Goal: Task Accomplishment & Management: Manage account settings

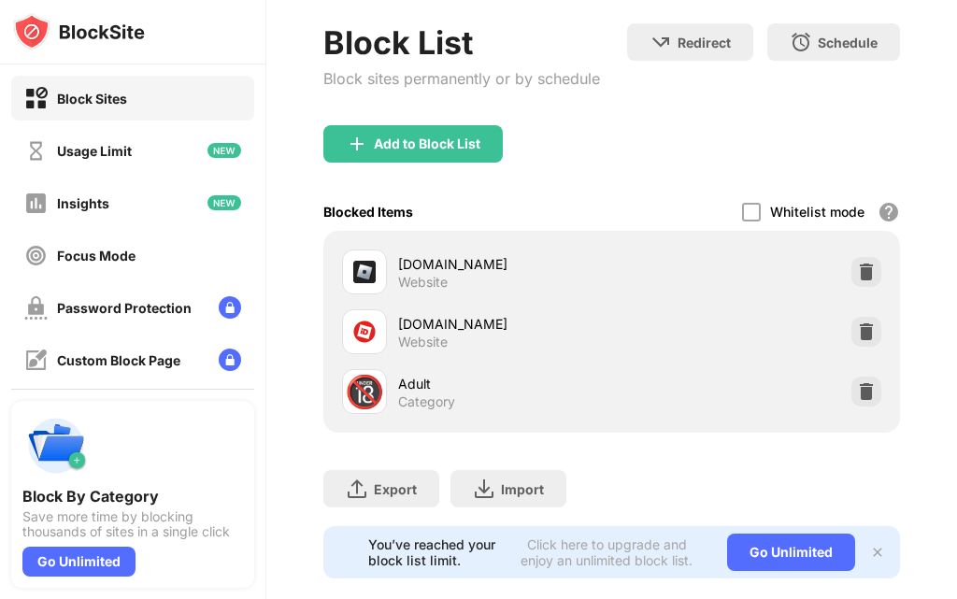
scroll to position [139, 0]
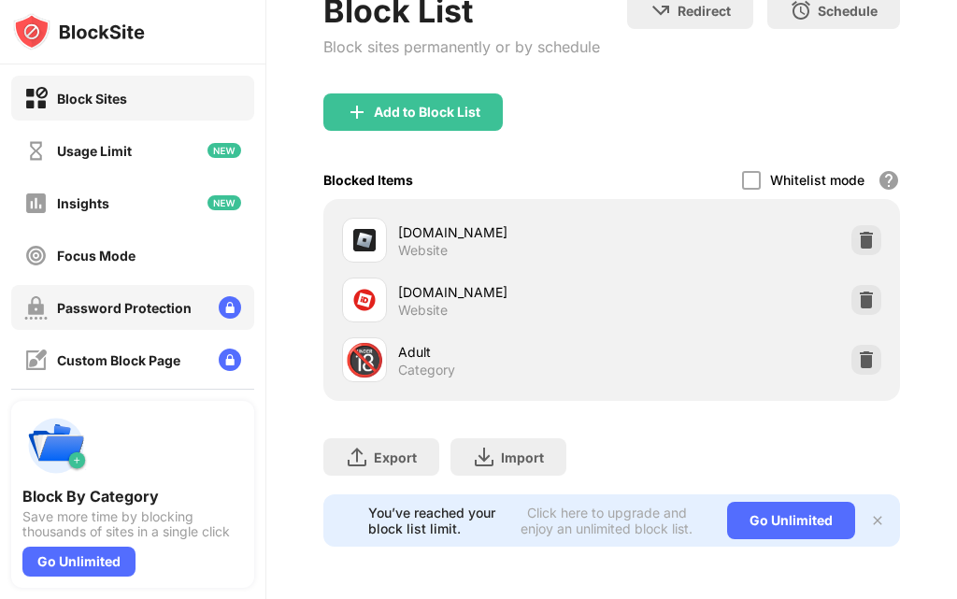
click at [178, 309] on div "Password Protection" at bounding box center [124, 308] width 135 height 16
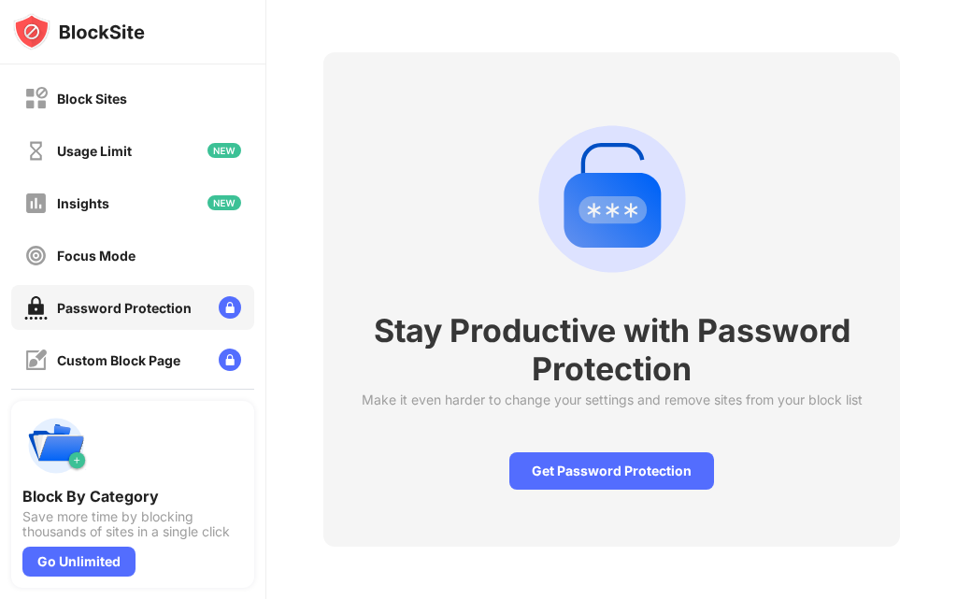
scroll to position [78, 0]
click at [192, 350] on div "Custom Block Page" at bounding box center [132, 359] width 243 height 45
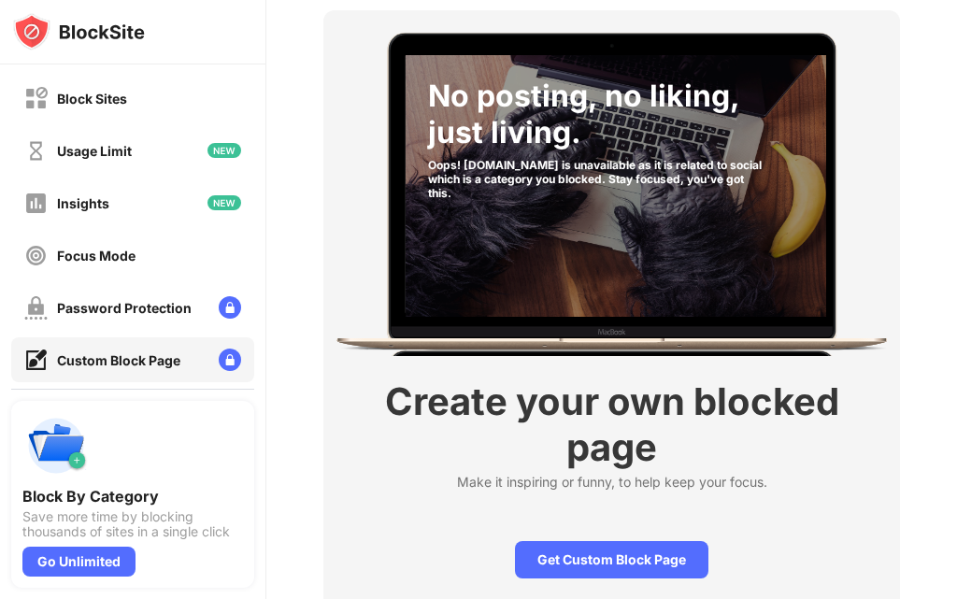
scroll to position [200, 0]
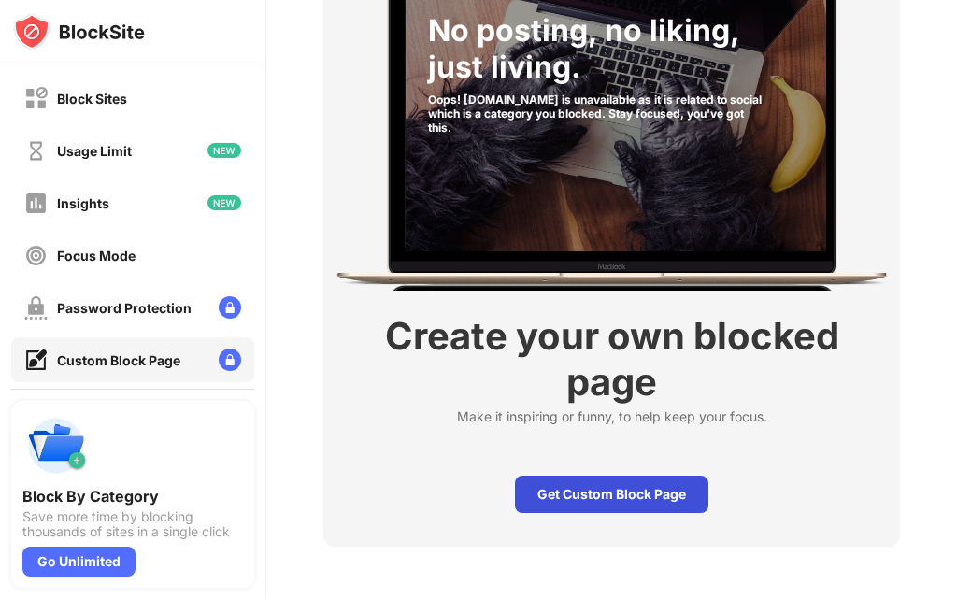
click at [583, 476] on div "Get Custom Block Page" at bounding box center [611, 494] width 193 height 37
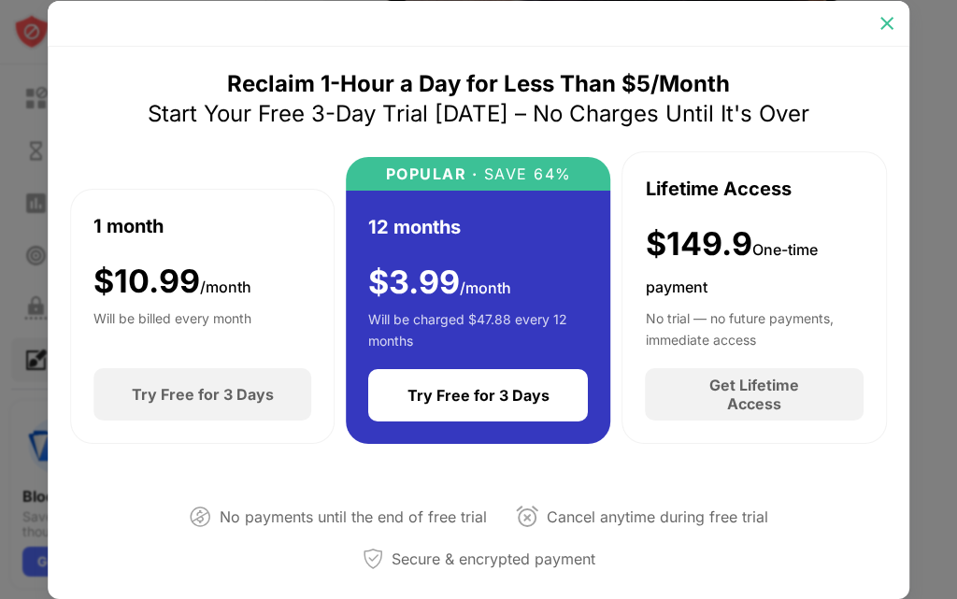
click at [884, 29] on img at bounding box center [886, 23] width 19 height 19
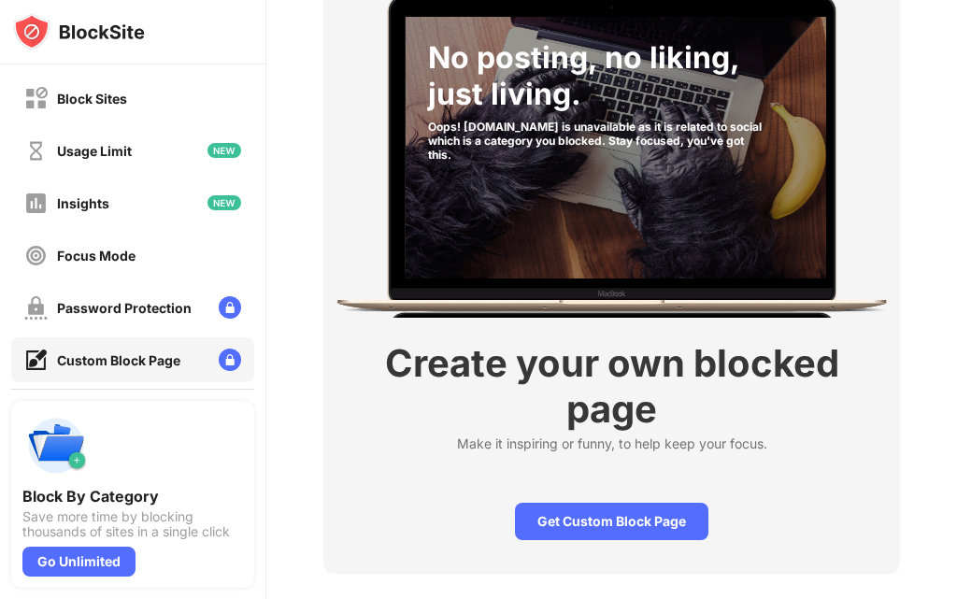
scroll to position [107, 0]
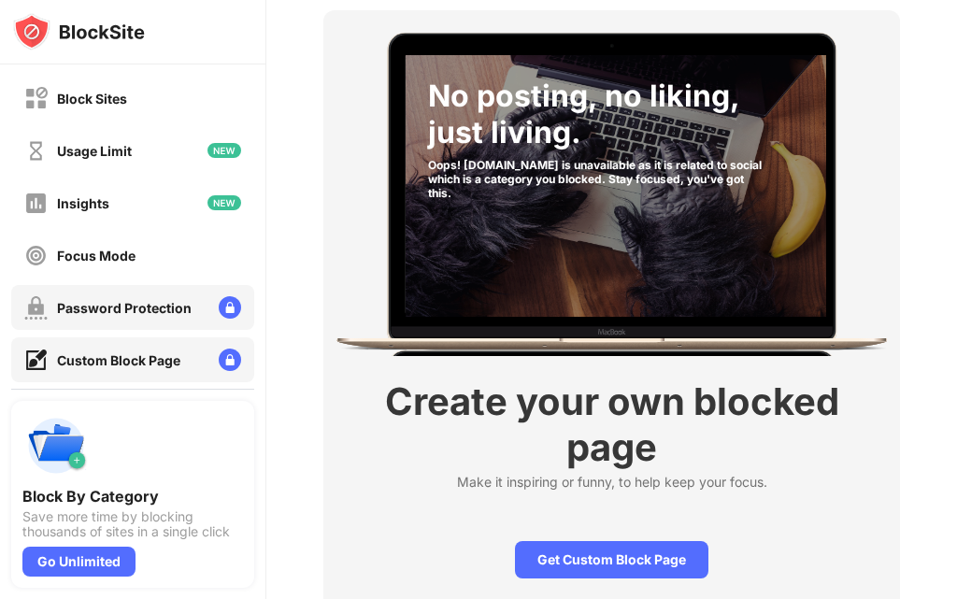
click at [197, 309] on div "Password Protection" at bounding box center [132, 307] width 243 height 45
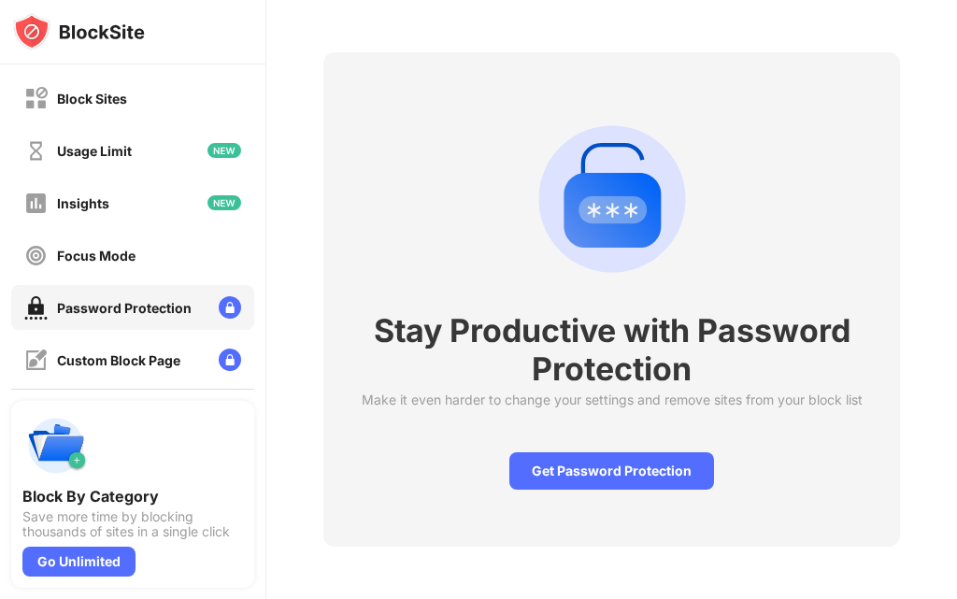
scroll to position [78, 0]
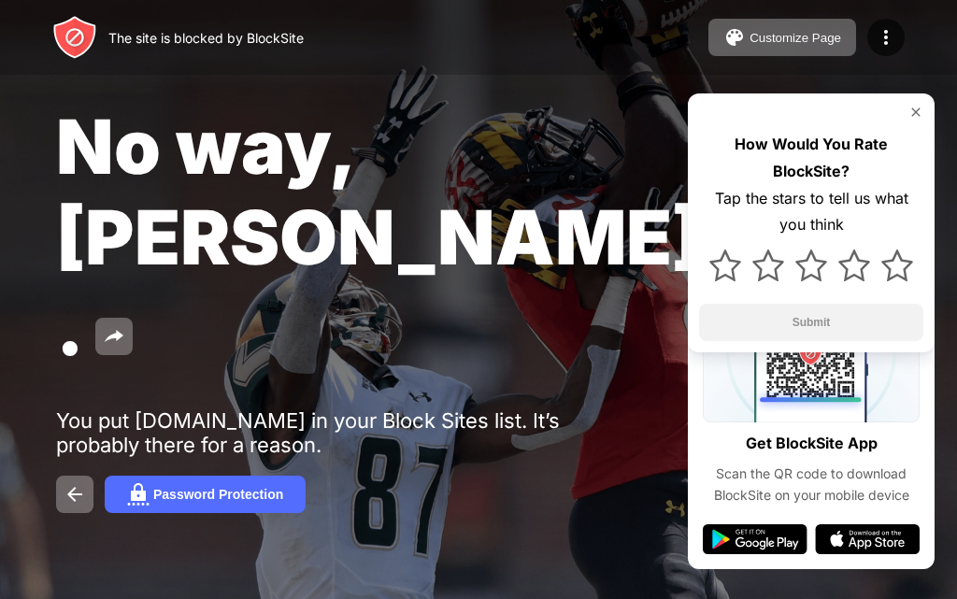
drag, startPoint x: 257, startPoint y: 259, endPoint x: 136, endPoint y: 235, distance: 123.0
click at [136, 408] on div "You put roblox.com in your Block Sites list. It’s probably there for a reason." at bounding box center [344, 432] width 577 height 49
click at [916, 104] on div "How Would You Rate BlockSite? Tap the stars to tell us what you think Submit" at bounding box center [811, 222] width 247 height 259
click at [917, 110] on img at bounding box center [915, 112] width 15 height 15
